Goal: Find specific page/section: Find specific page/section

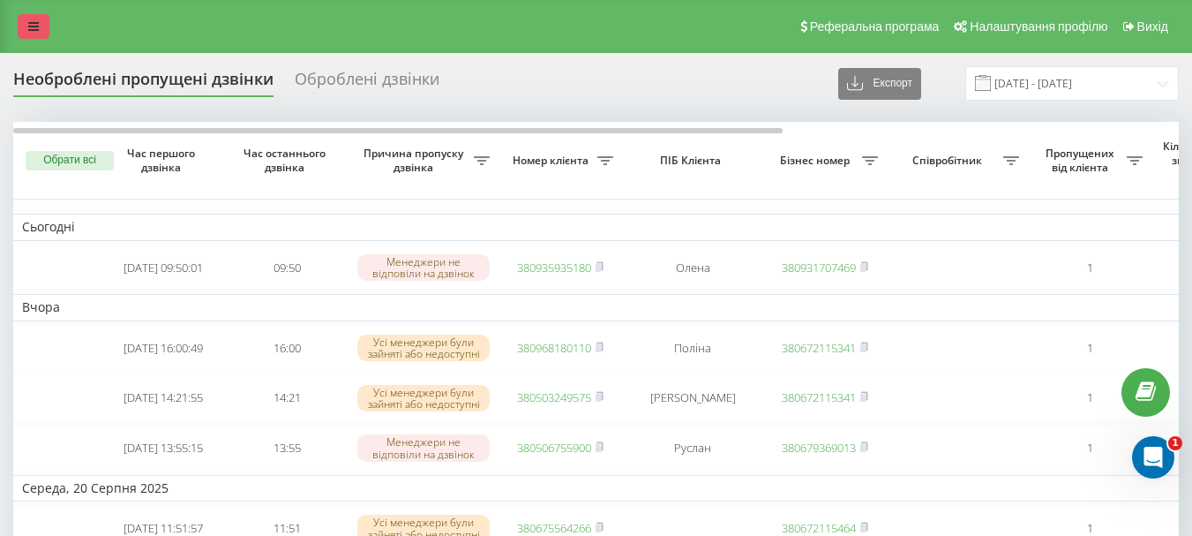
click at [27, 22] on link at bounding box center [34, 26] width 32 height 25
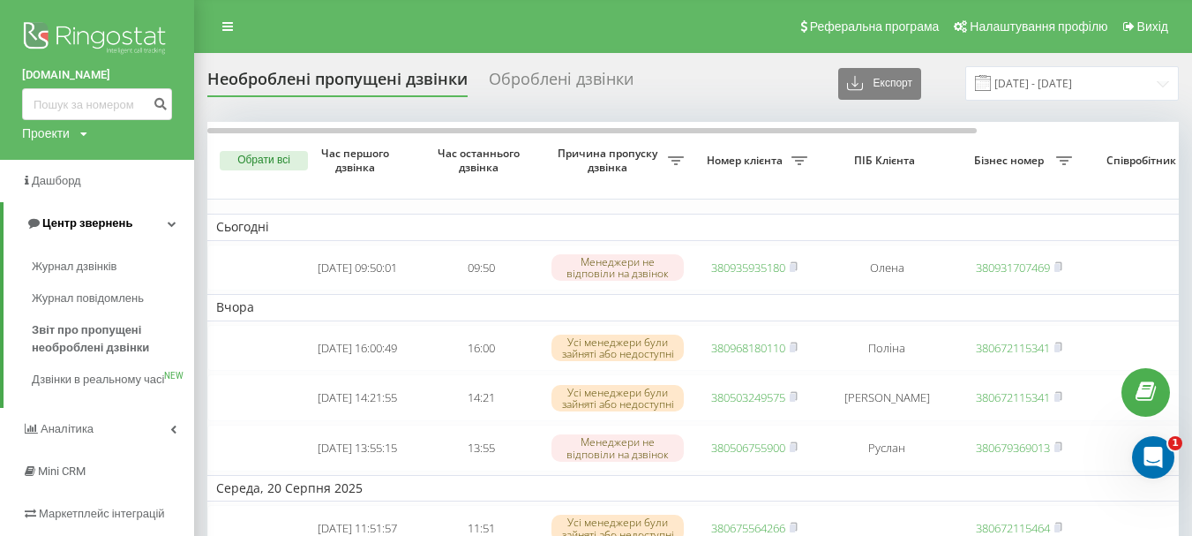
click at [101, 229] on span "Центр звернень" at bounding box center [87, 222] width 90 height 13
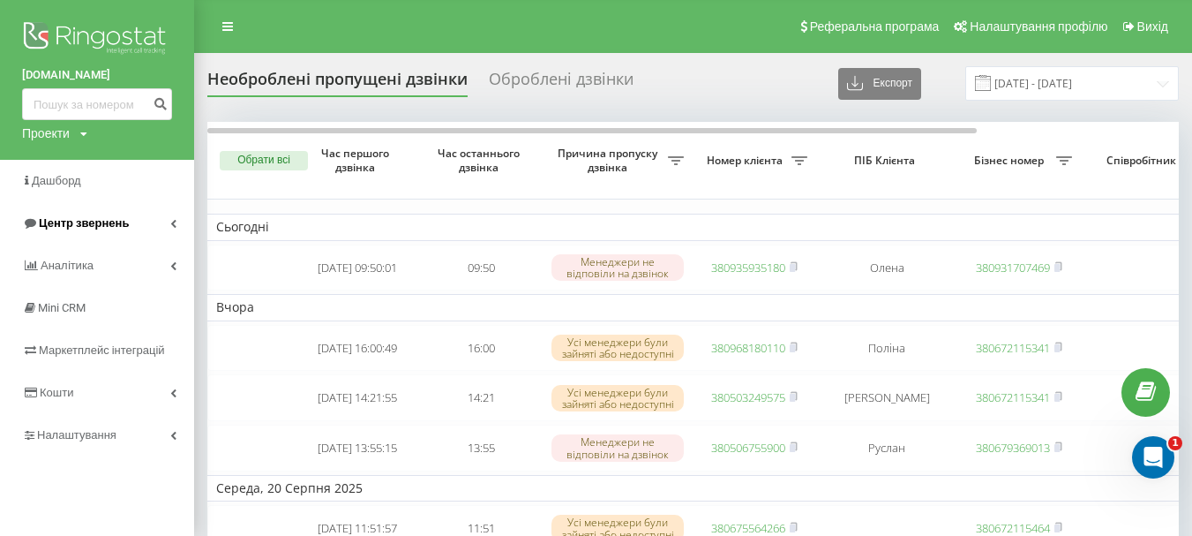
click at [101, 229] on span "Центр звернень" at bounding box center [84, 222] width 90 height 13
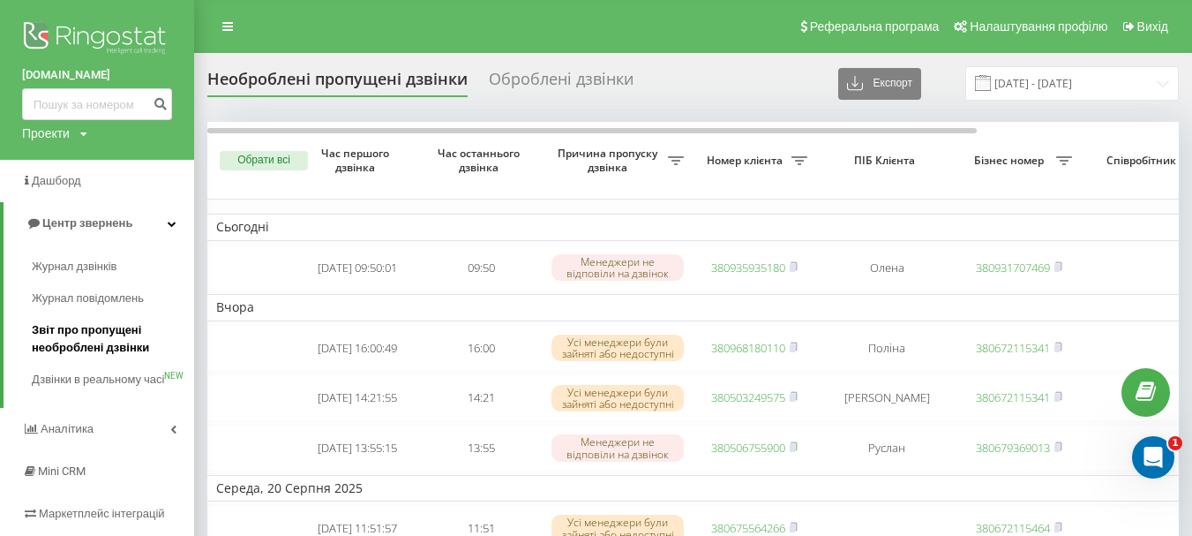
click at [102, 343] on span "Звіт про пропущені необроблені дзвінки" at bounding box center [109, 338] width 154 height 35
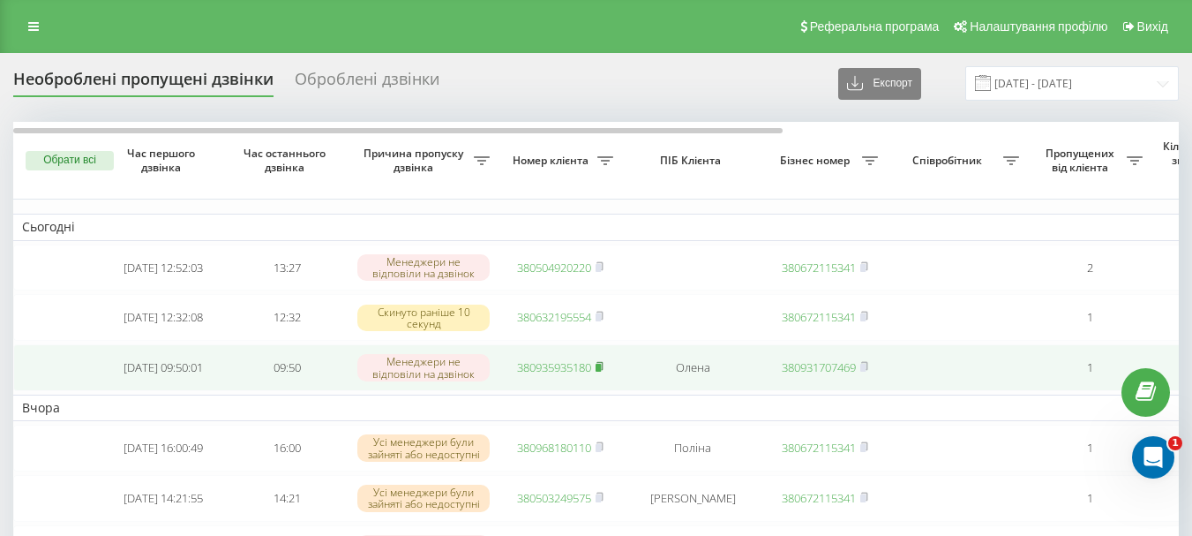
click at [601, 372] on rect at bounding box center [598, 368] width 5 height 8
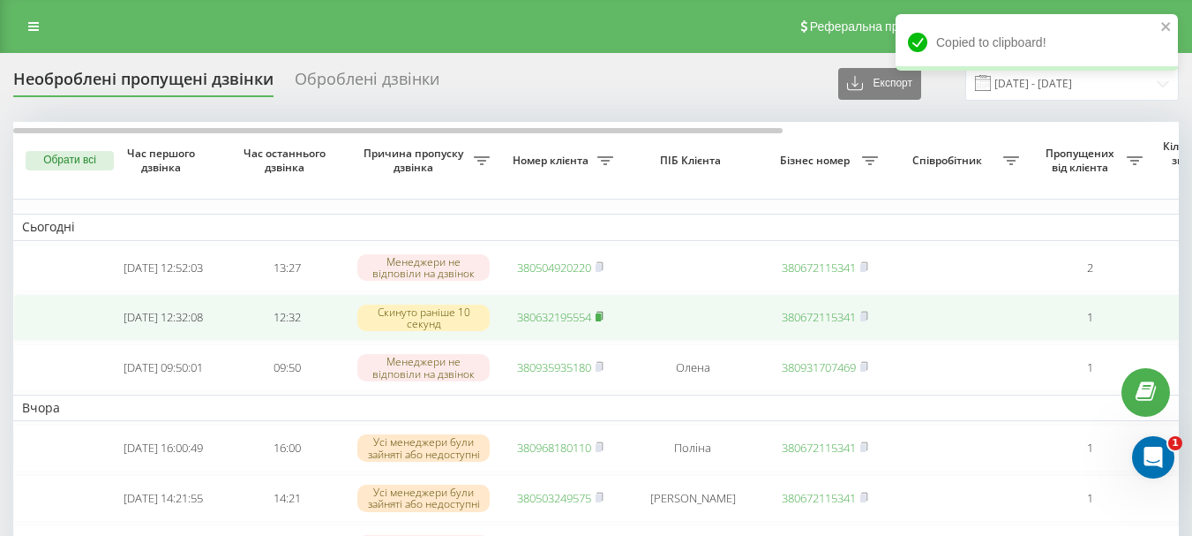
click at [601, 319] on rect at bounding box center [598, 317] width 5 height 8
